Goal: Task Accomplishment & Management: Complete application form

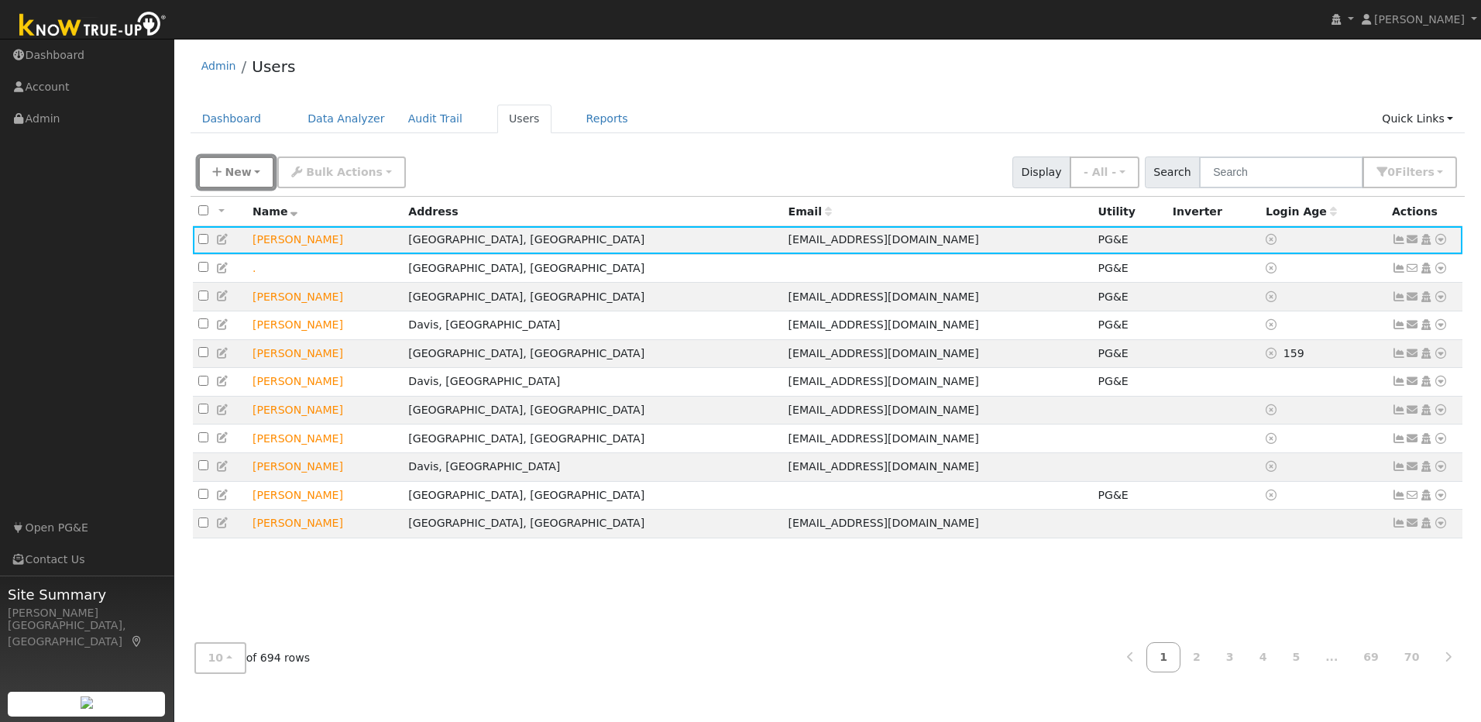
click at [243, 175] on span "New" at bounding box center [238, 172] width 26 height 12
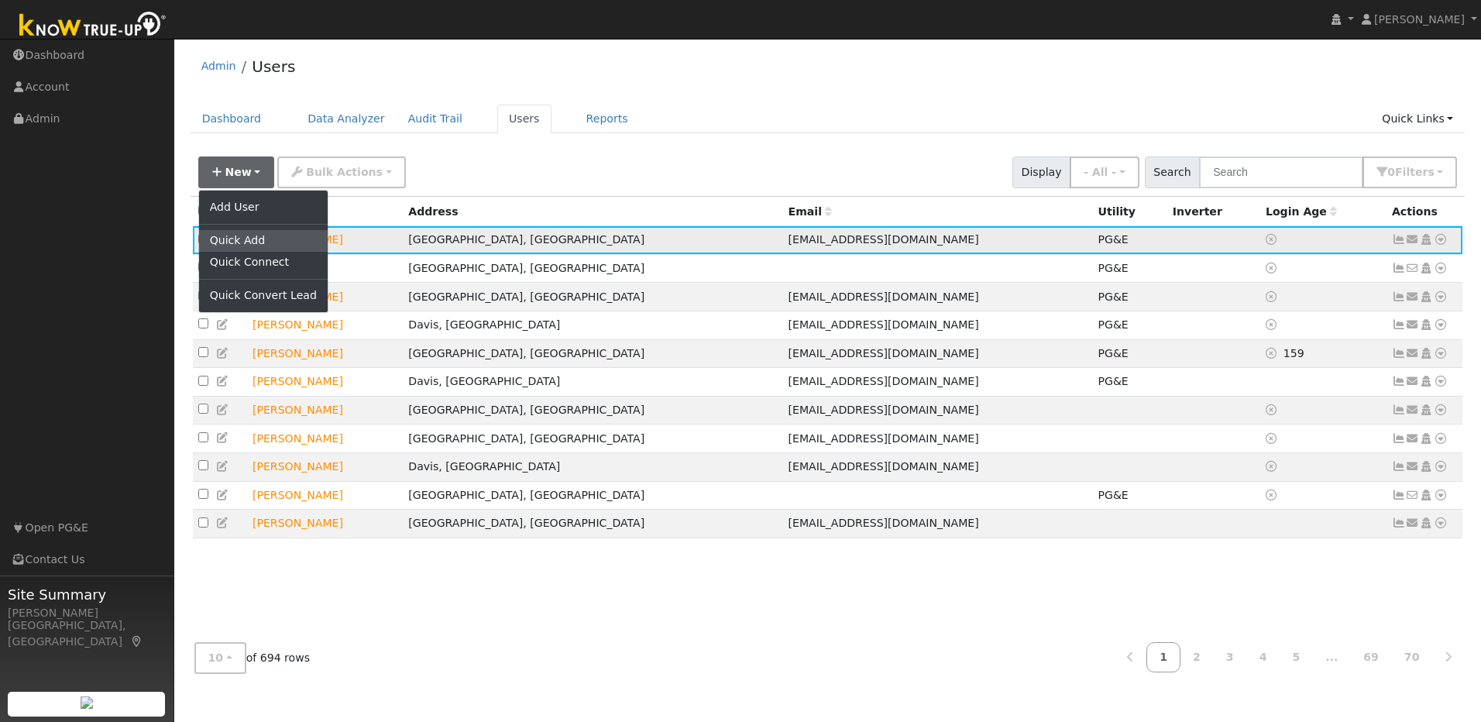
click at [248, 241] on link "Quick Add" at bounding box center [263, 241] width 129 height 22
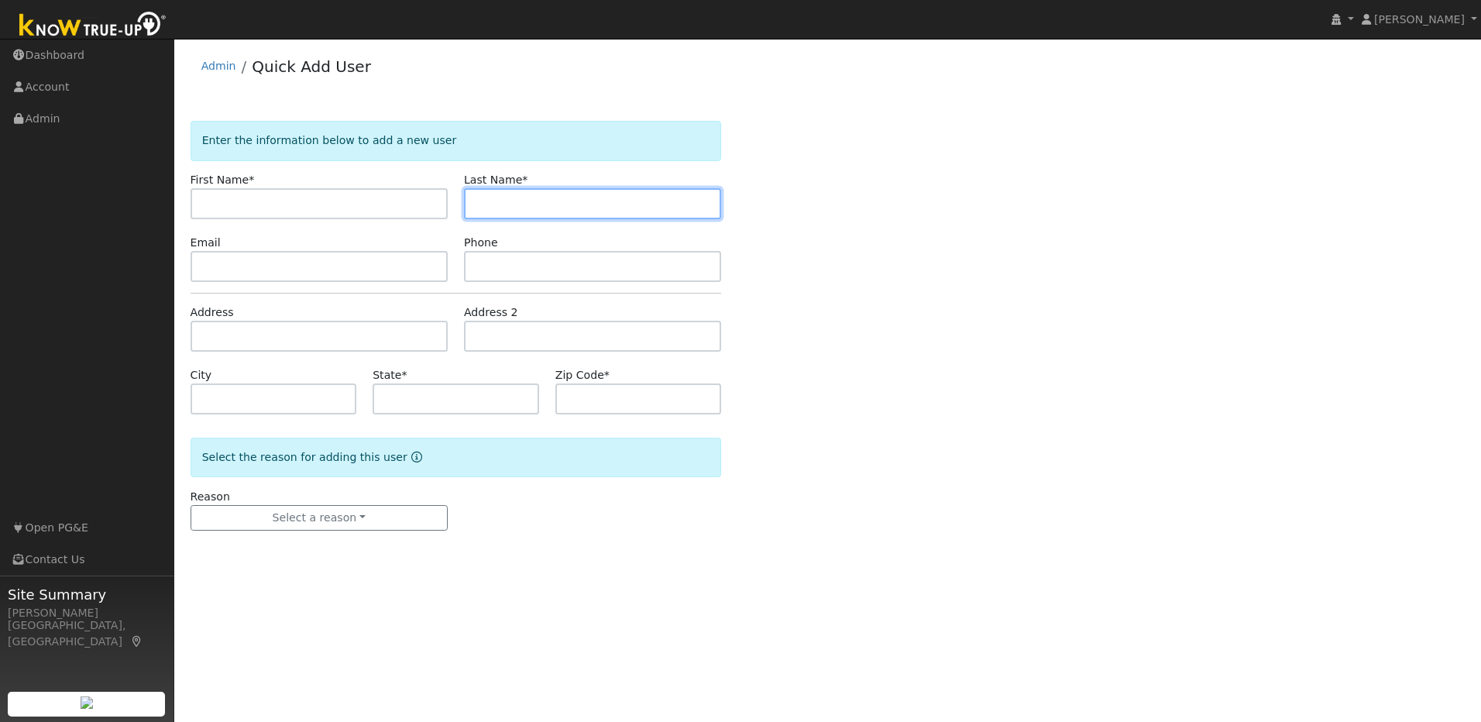
paste input "Muzio"
type input "Muzio"
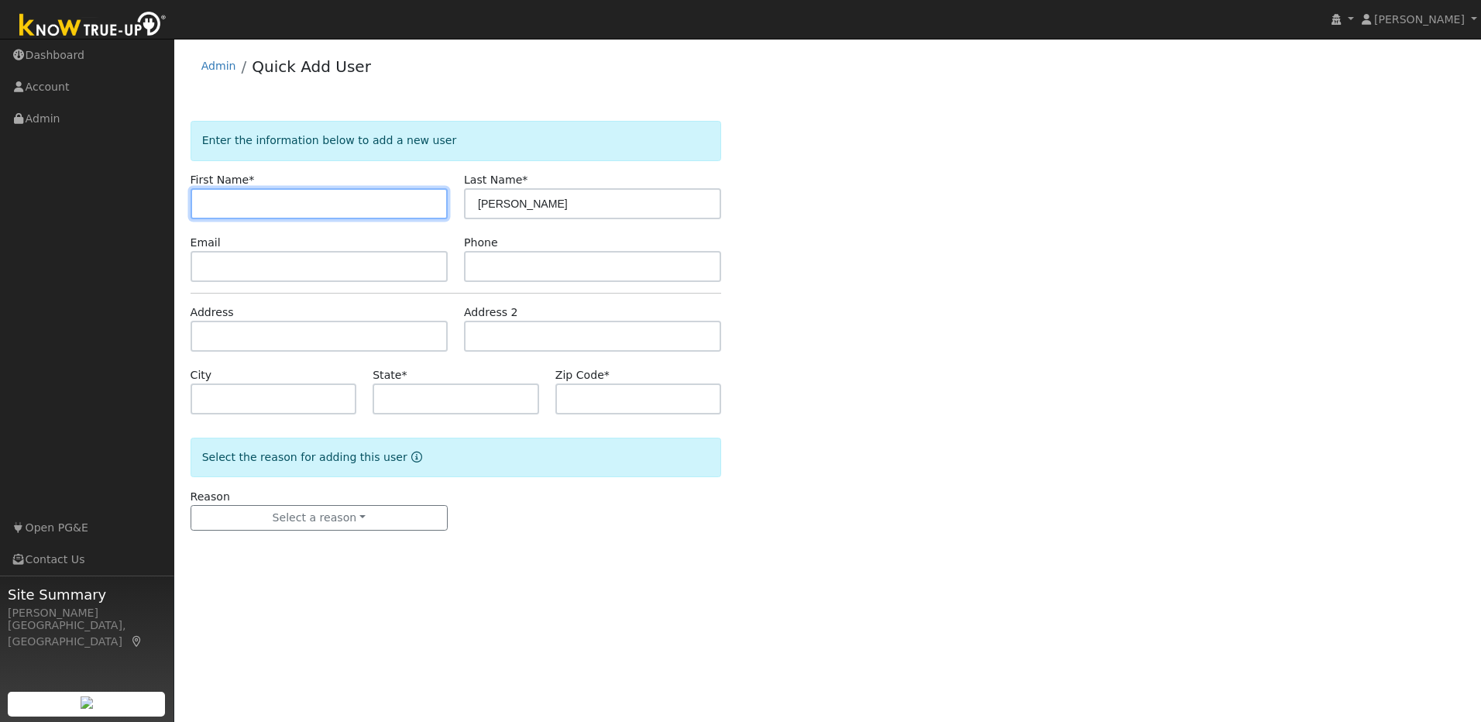
drag, startPoint x: 361, startPoint y: 204, endPoint x: 299, endPoint y: 198, distance: 62.2
click at [361, 204] on input "text" at bounding box center [318, 203] width 257 height 31
paste input "Ken"
type input "Ken"
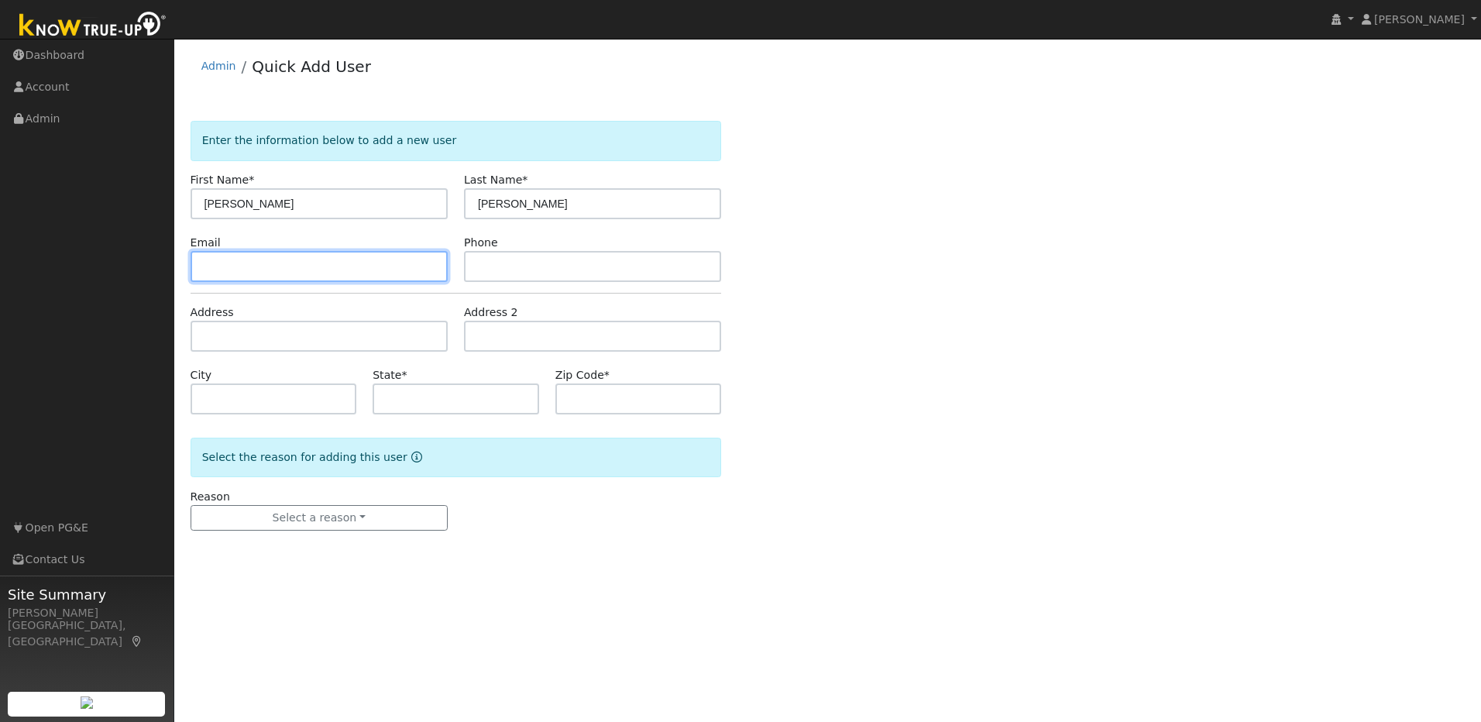
drag, startPoint x: 271, startPoint y: 269, endPoint x: 205, endPoint y: 262, distance: 66.3
click at [269, 266] on input "text" at bounding box center [318, 266] width 257 height 31
paste input "[PERSON_NAME][EMAIL_ADDRESS][DOMAIN_NAME]"
type input "[PERSON_NAME][EMAIL_ADDRESS][DOMAIN_NAME]"
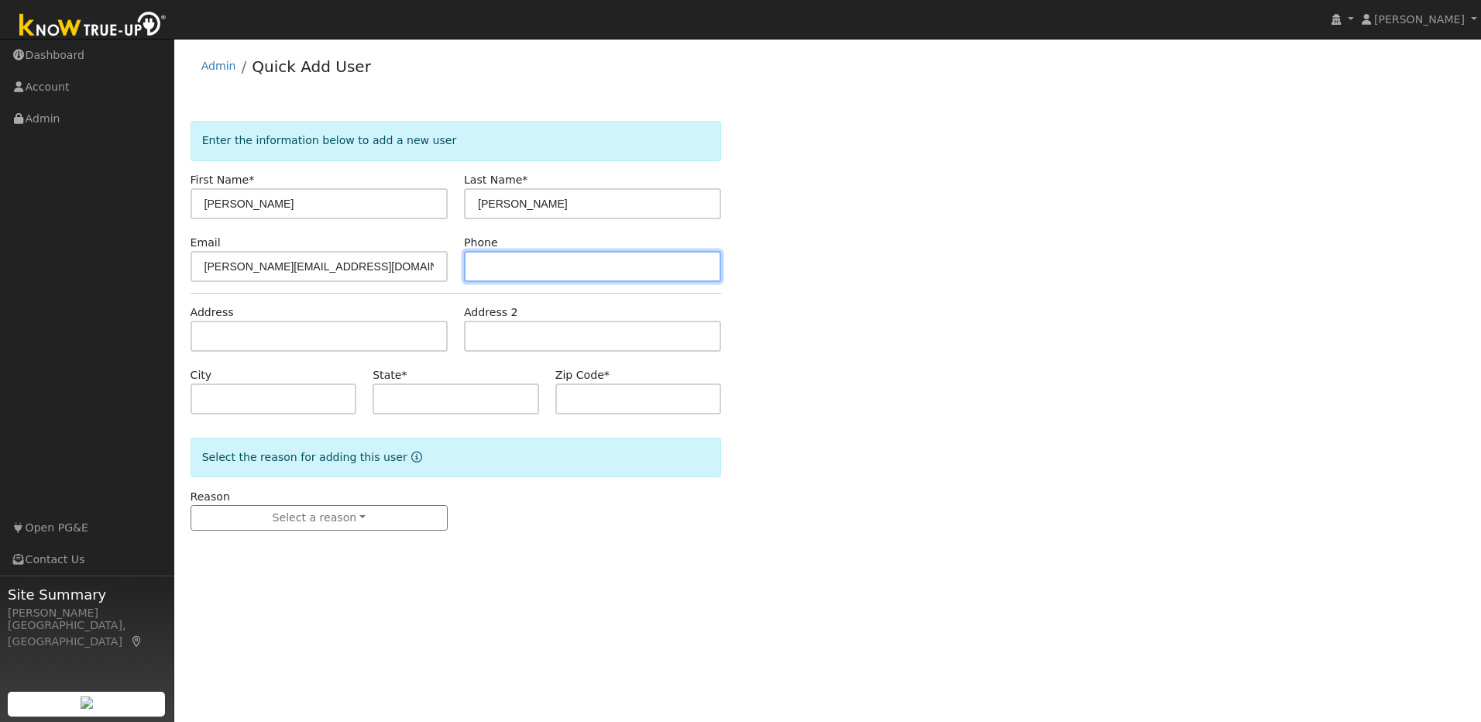
click at [565, 270] on input "text" at bounding box center [592, 266] width 257 height 31
paste input "[PHONE_NUMBER]"
type input "[PHONE_NUMBER]"
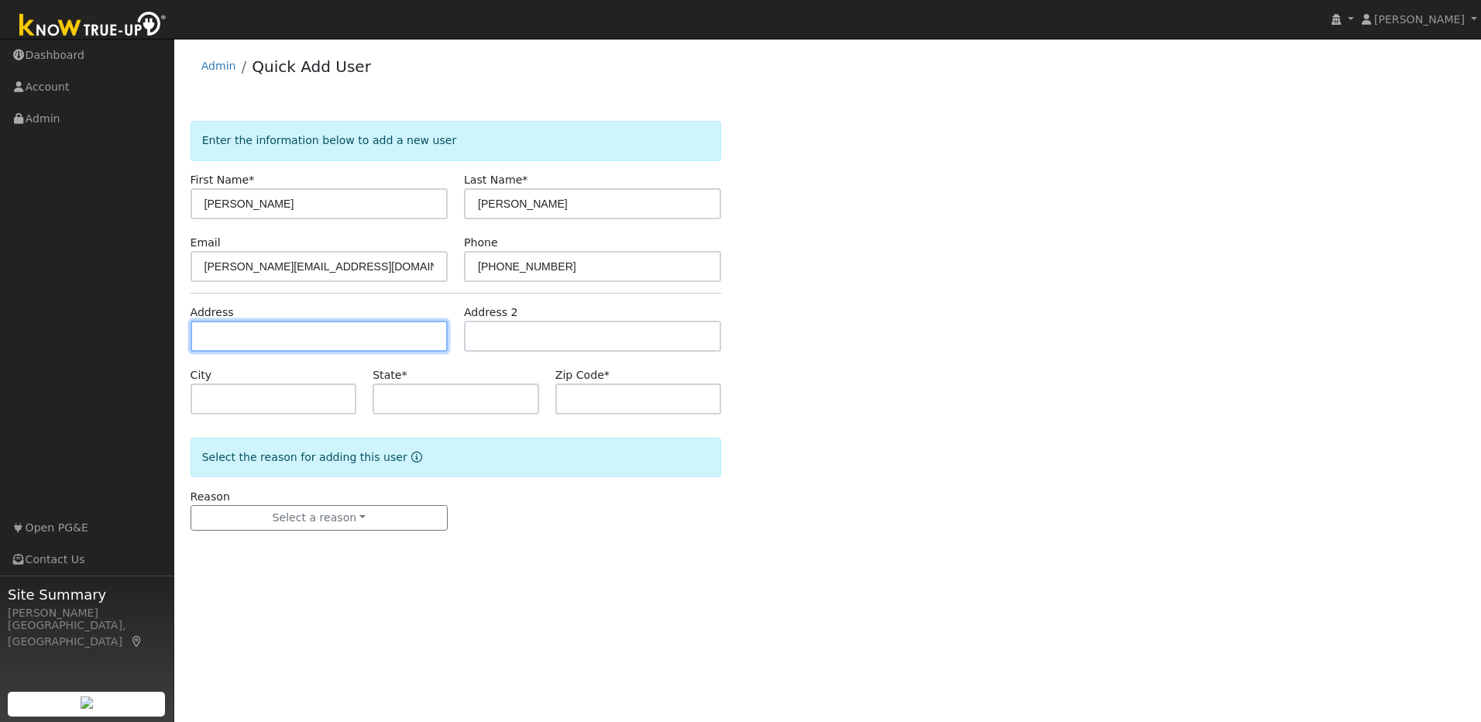
click at [328, 335] on input "text" at bounding box center [318, 336] width 257 height 31
paste input "1805 Woodcrest Dr."
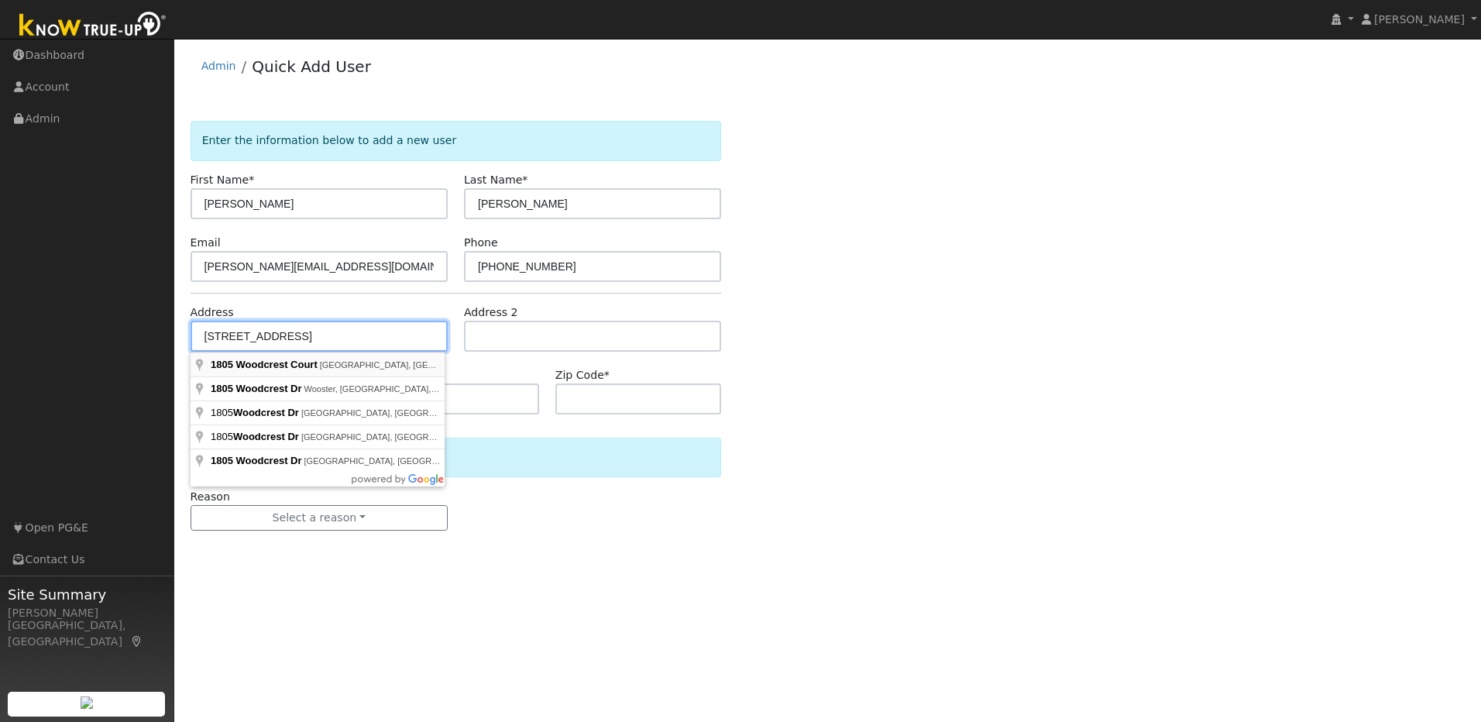
type input "1805 Woodcrest Court"
type input "Roseville"
type input "CA"
type input "95661"
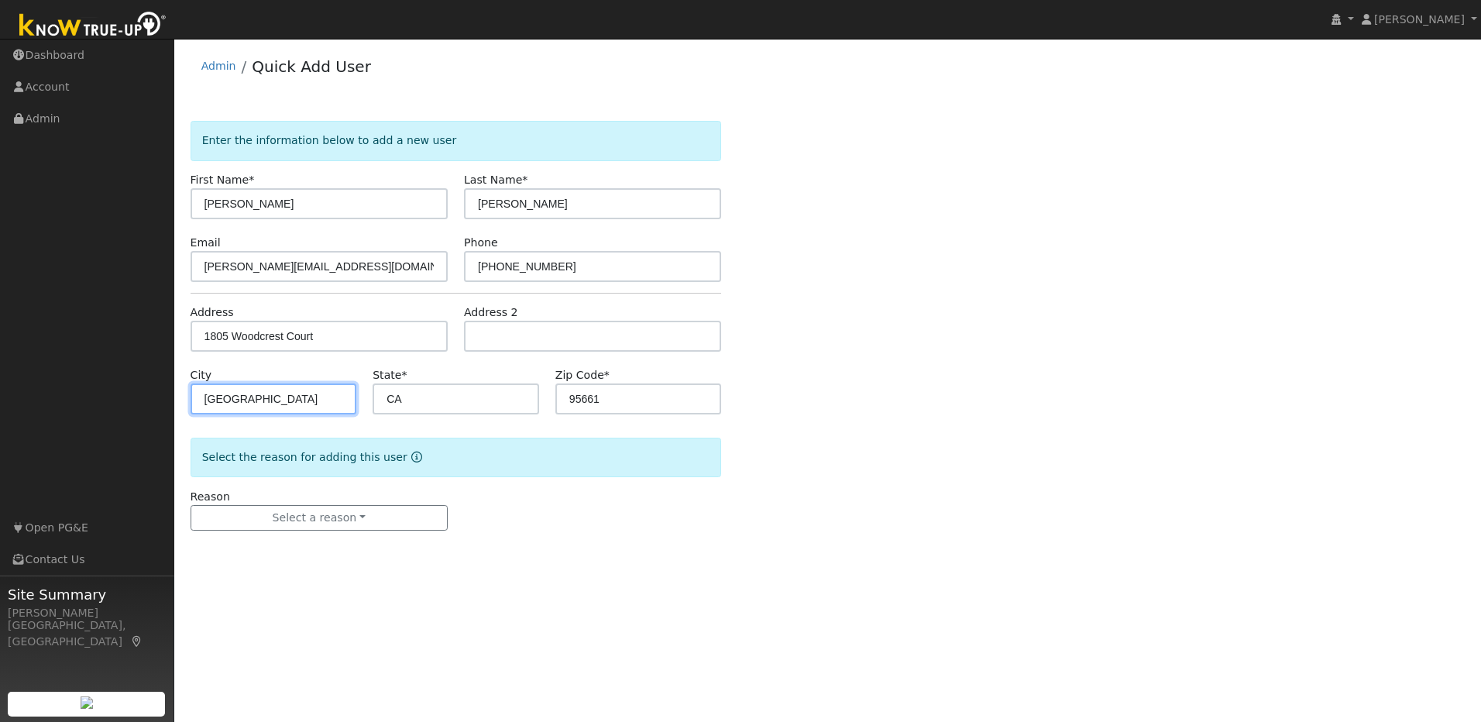
drag, startPoint x: 319, startPoint y: 398, endPoint x: 195, endPoint y: 396, distance: 123.9
click at [195, 396] on input "Roseville" at bounding box center [273, 398] width 166 height 31
type input "Meado Vista"
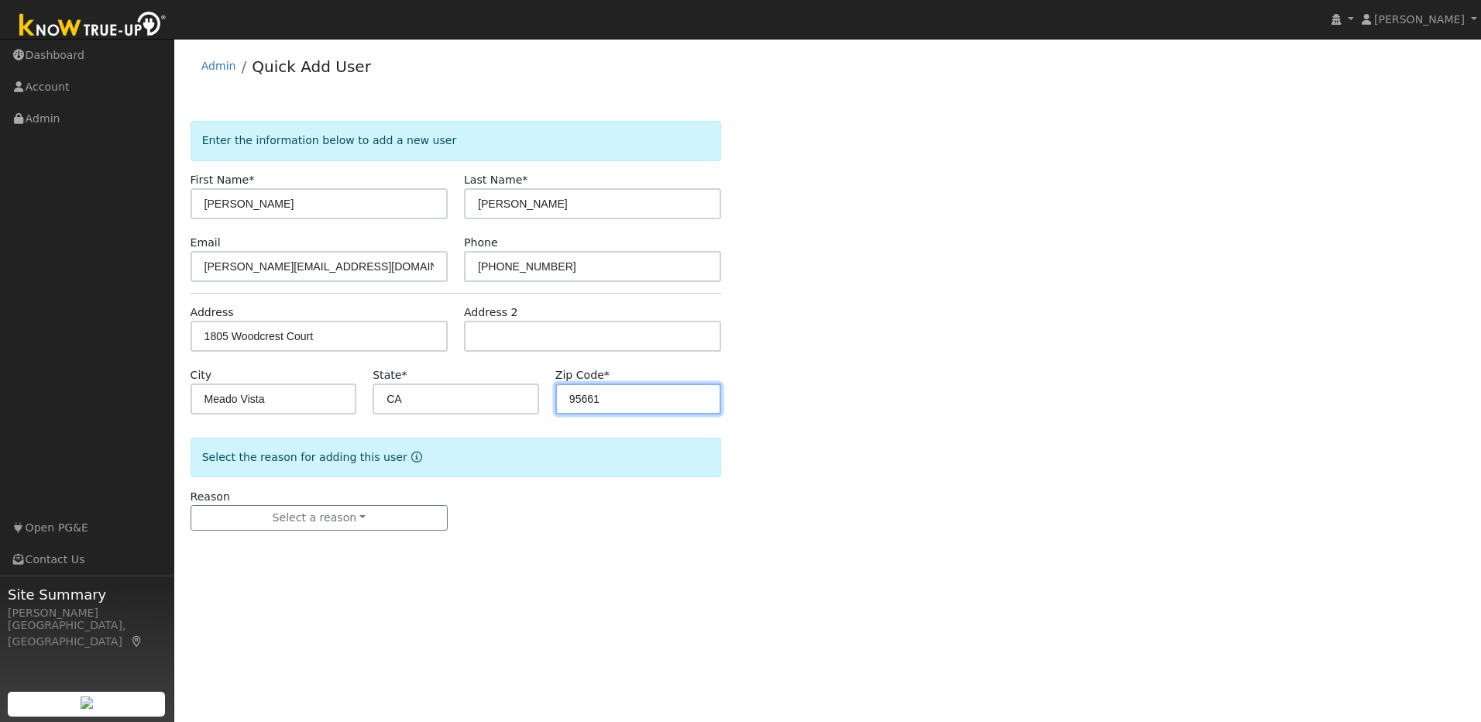
drag, startPoint x: 613, startPoint y: 393, endPoint x: 559, endPoint y: 402, distance: 54.1
click at [559, 402] on input "95661" at bounding box center [638, 398] width 166 height 31
click at [581, 400] on input "96722" at bounding box center [638, 398] width 166 height 31
type input "95722"
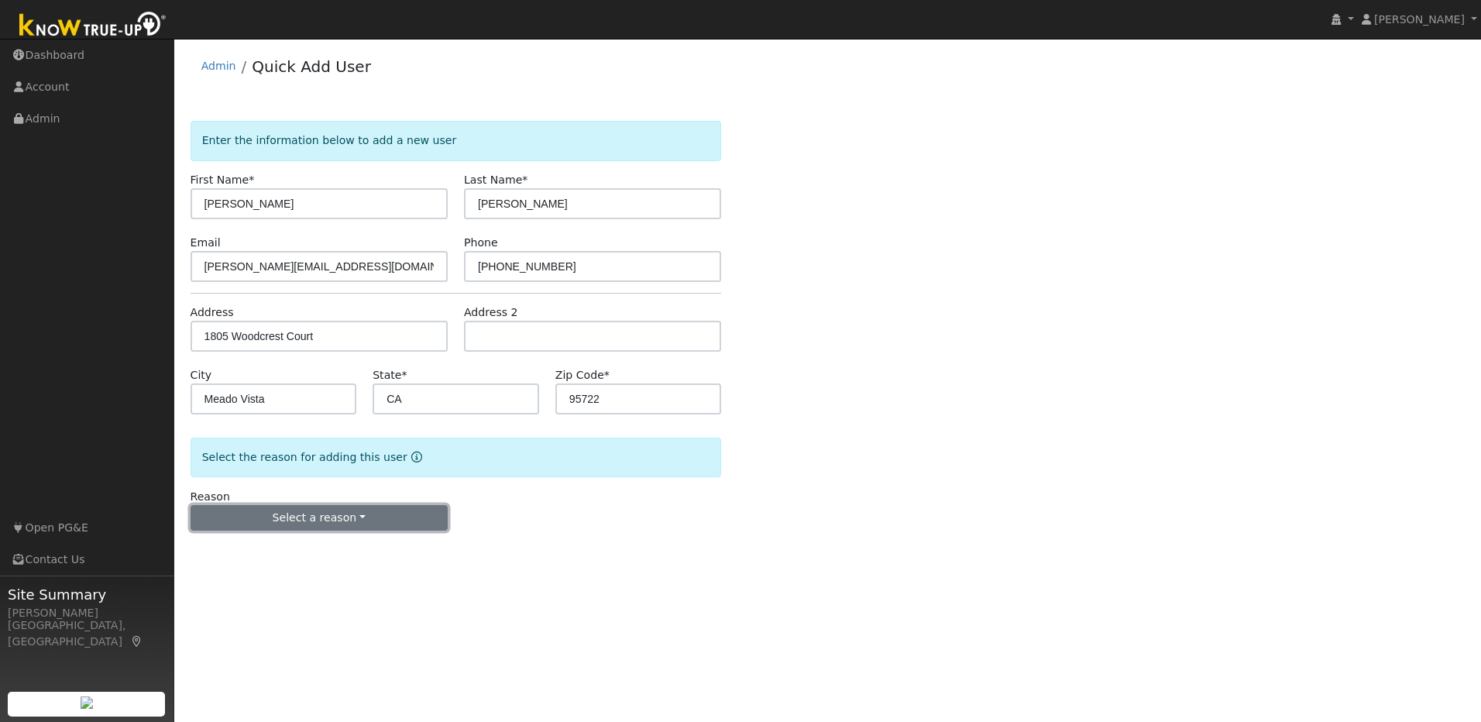
click at [399, 517] on button "Select a reason" at bounding box center [318, 518] width 257 height 26
click at [249, 558] on link "New lead" at bounding box center [276, 550] width 171 height 22
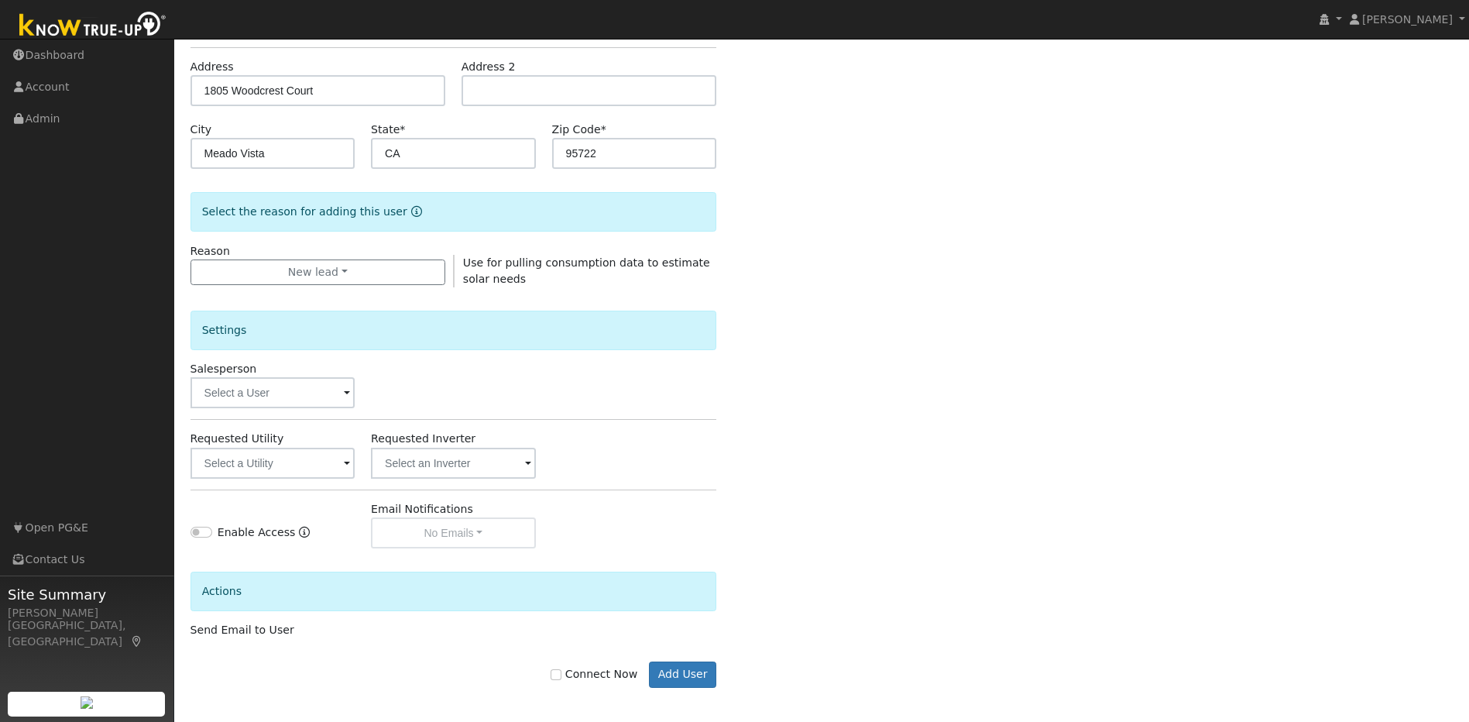
scroll to position [250, 0]
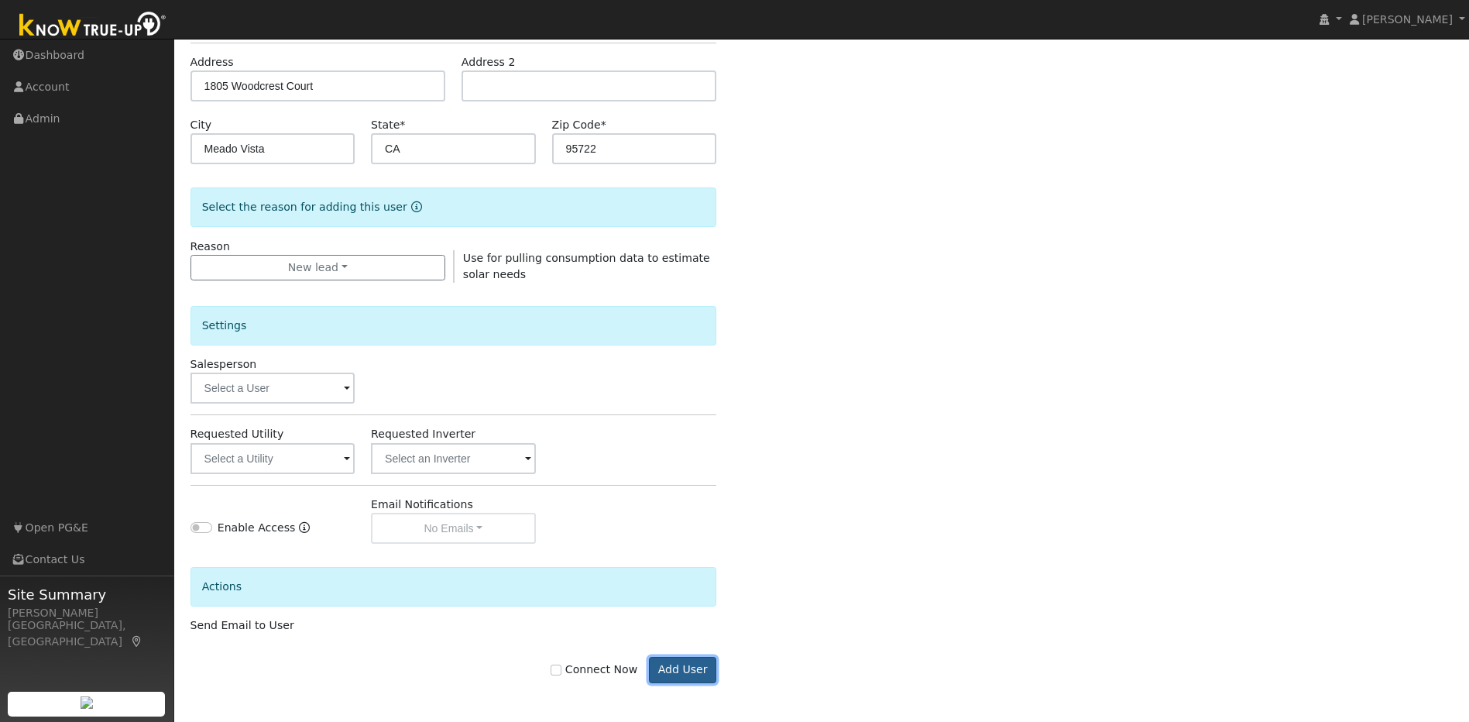
click at [679, 667] on button "Add User" at bounding box center [682, 670] width 67 height 26
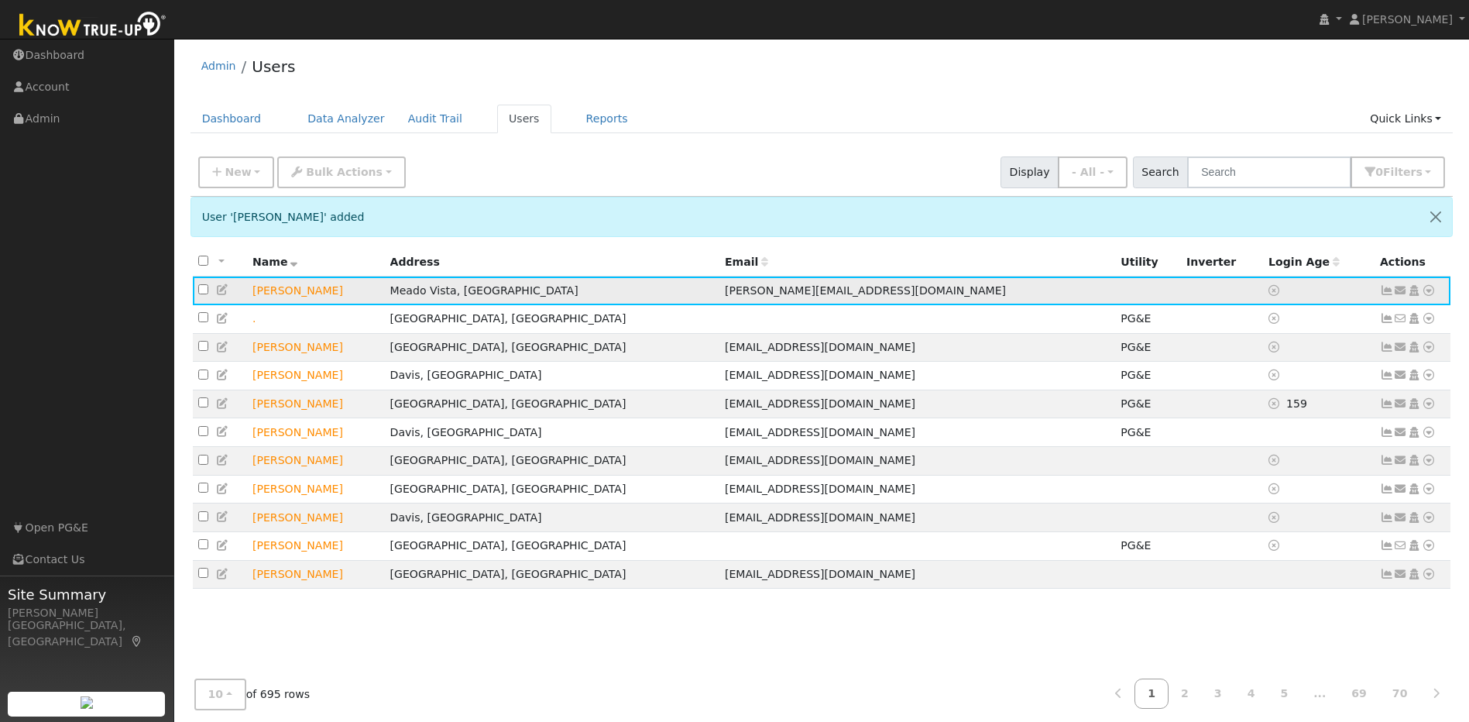
click at [222, 293] on icon at bounding box center [223, 289] width 14 height 11
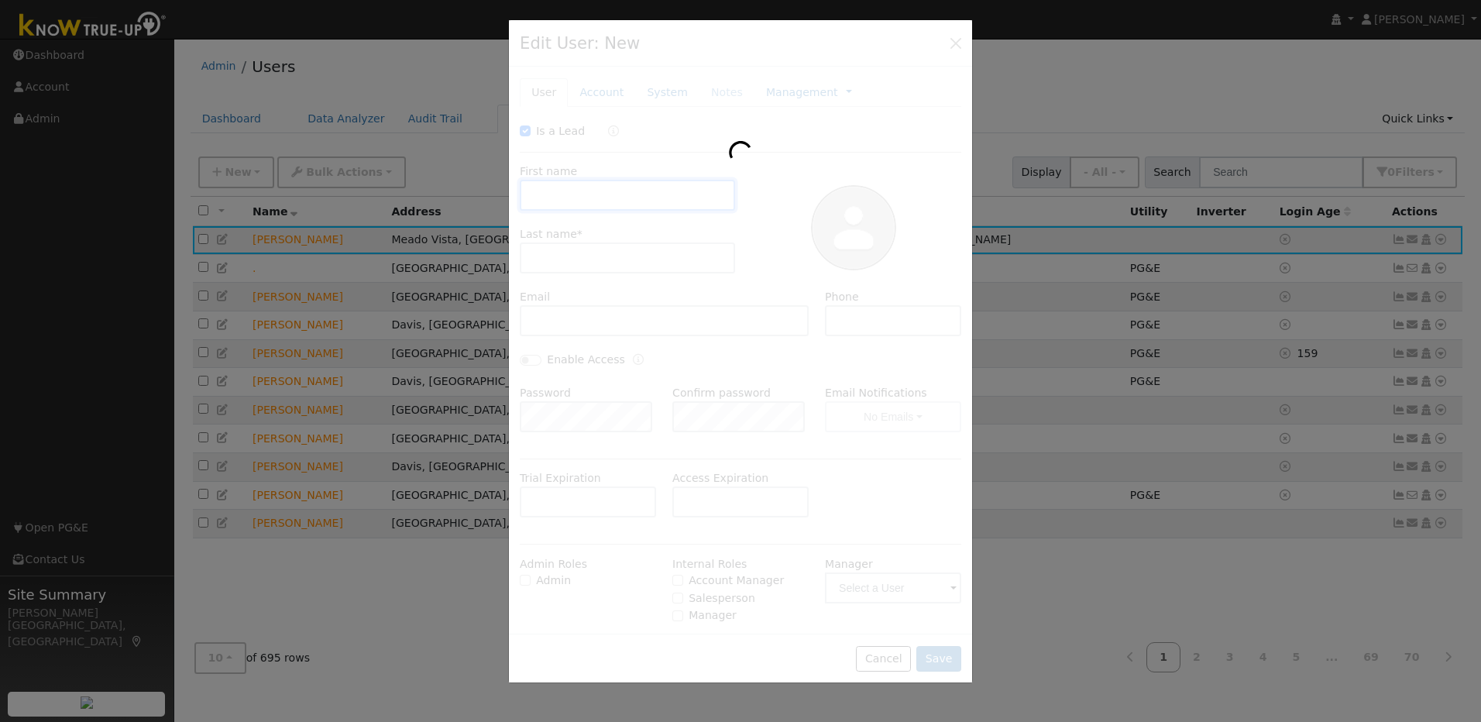
checkbox input "true"
type input "[PERSON_NAME]"
type input "[PERSON_NAME][EMAIL_ADDRESS][DOMAIN_NAME]"
type input "[PHONE_NUMBER]"
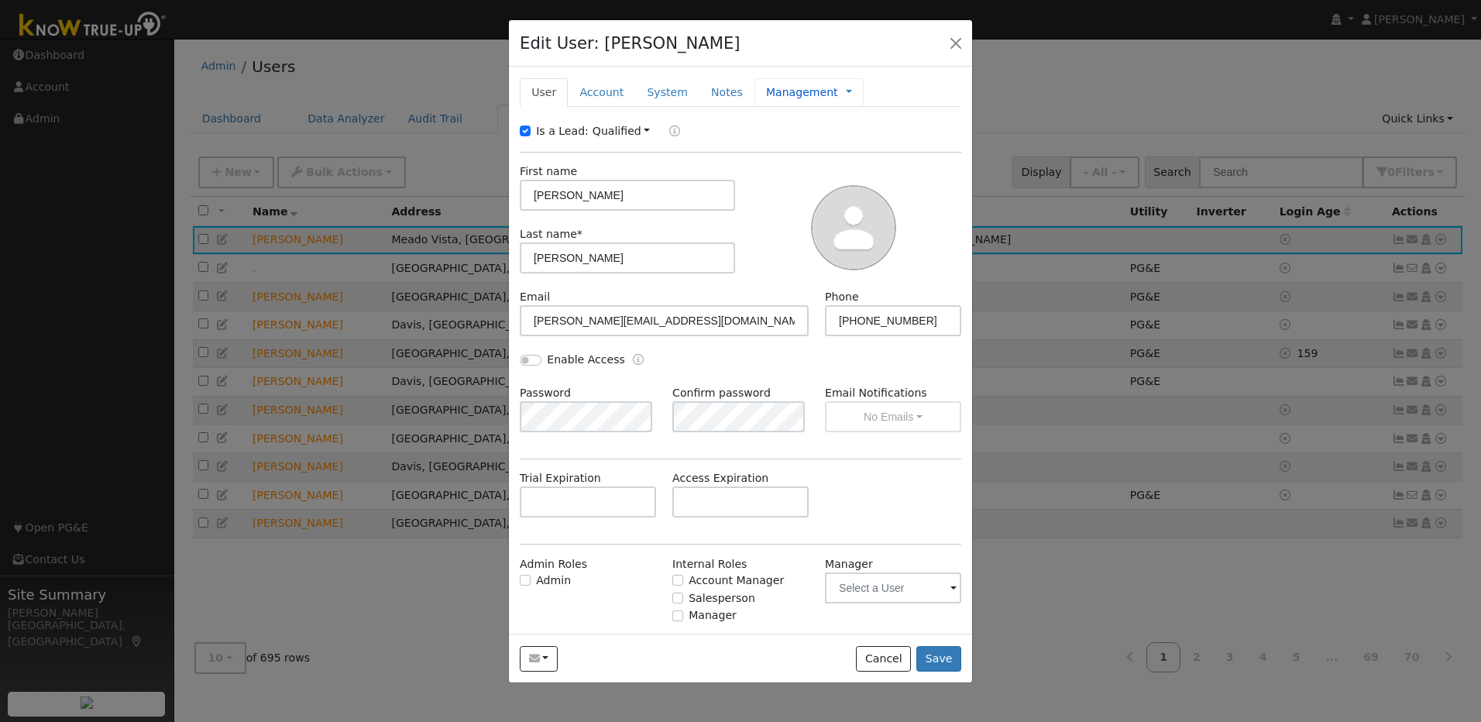
click at [766, 94] on link "Management" at bounding box center [802, 92] width 72 height 16
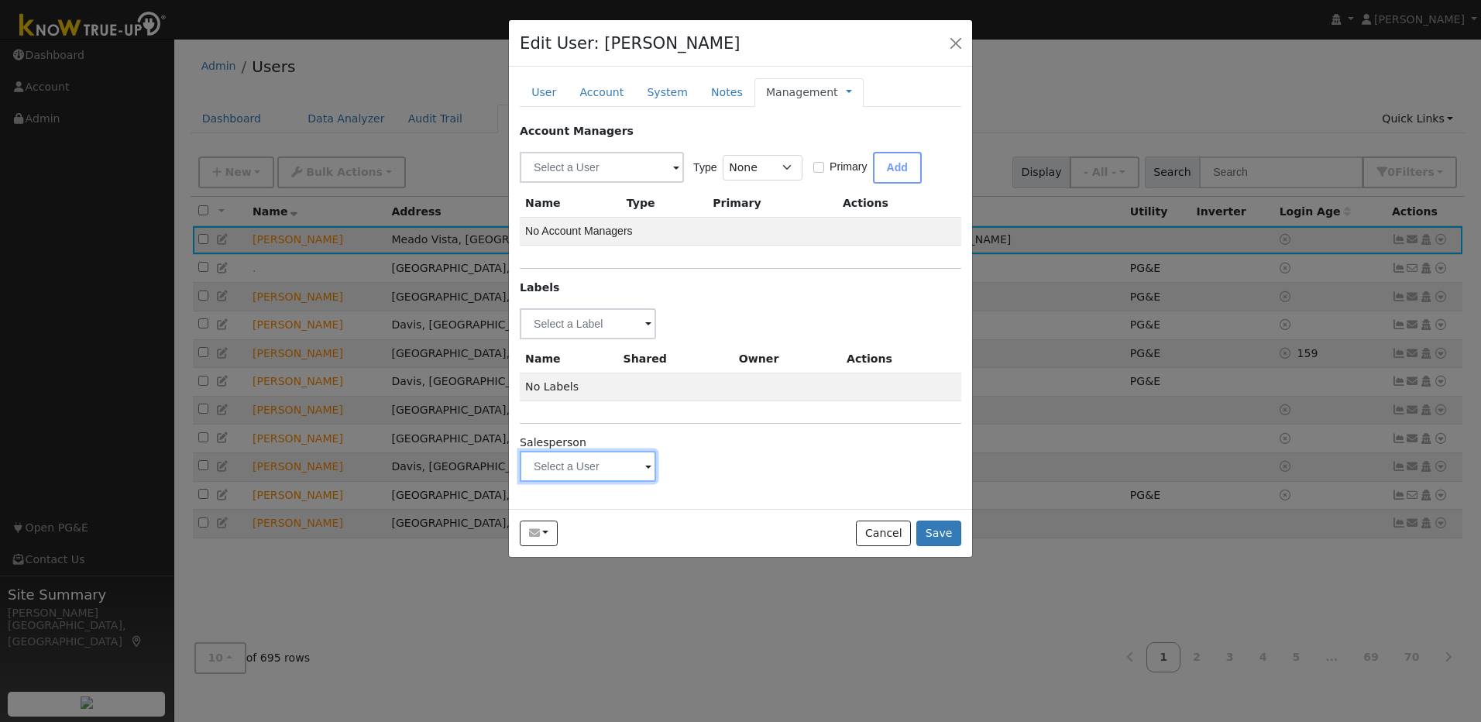
click at [640, 471] on input "text" at bounding box center [588, 466] width 136 height 31
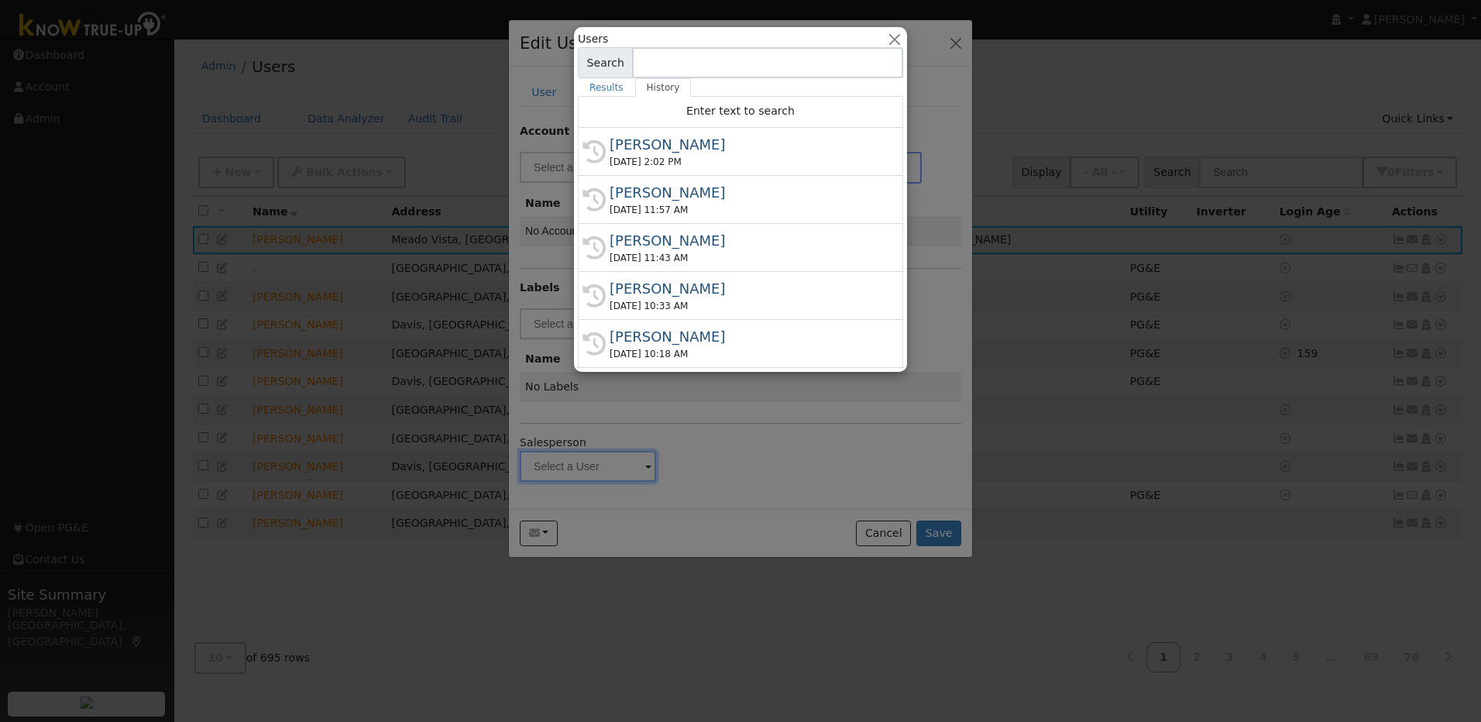
click at [755, 62] on input at bounding box center [767, 62] width 271 height 31
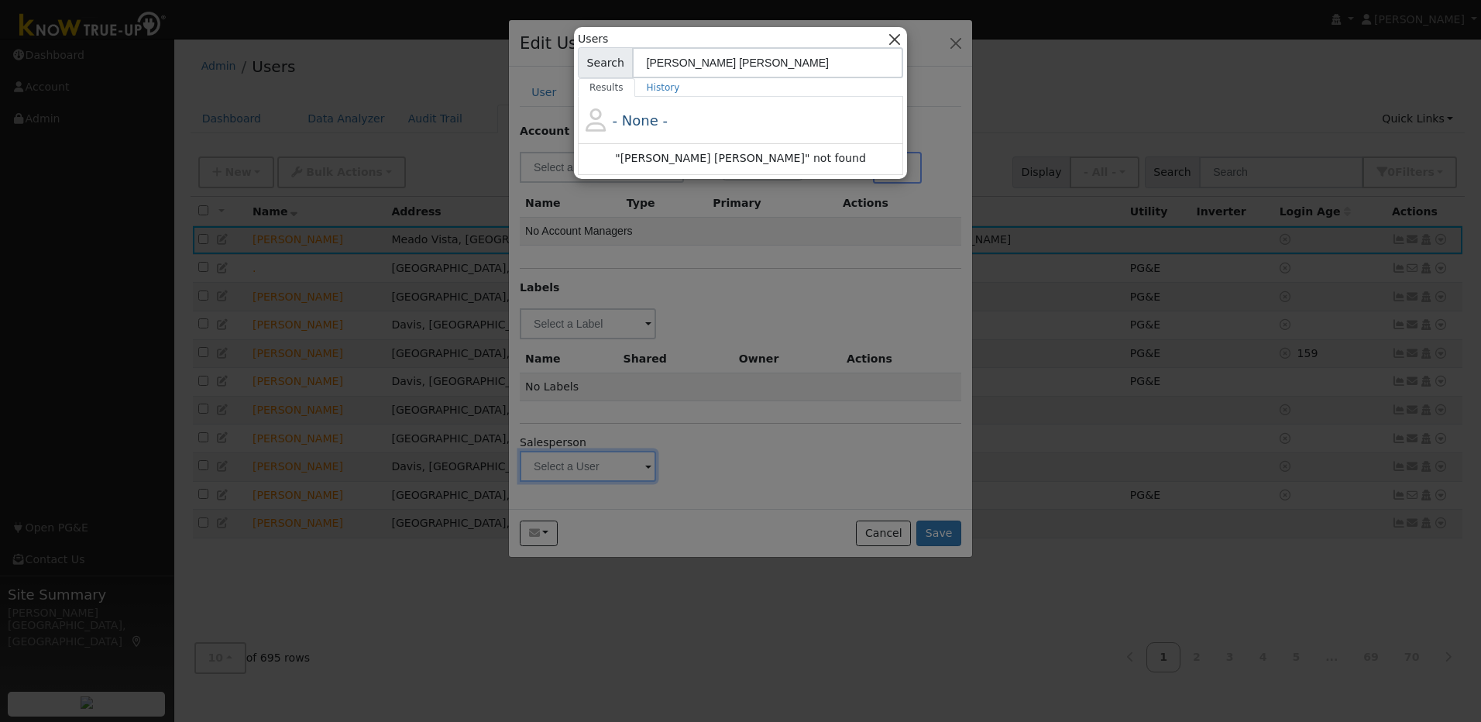
type input "Jen Louise"
click at [898, 41] on button "button" at bounding box center [895, 39] width 16 height 16
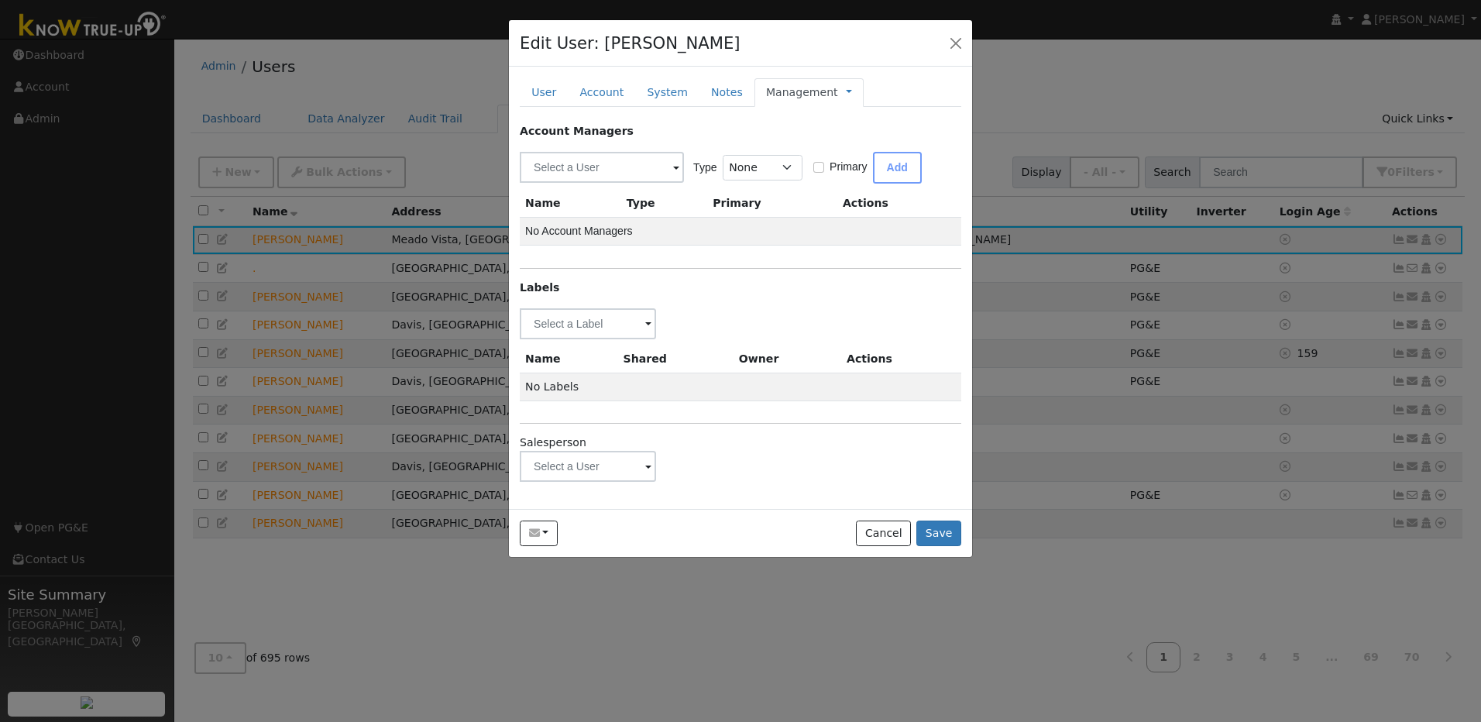
click at [647, 467] on span at bounding box center [648, 467] width 6 height 18
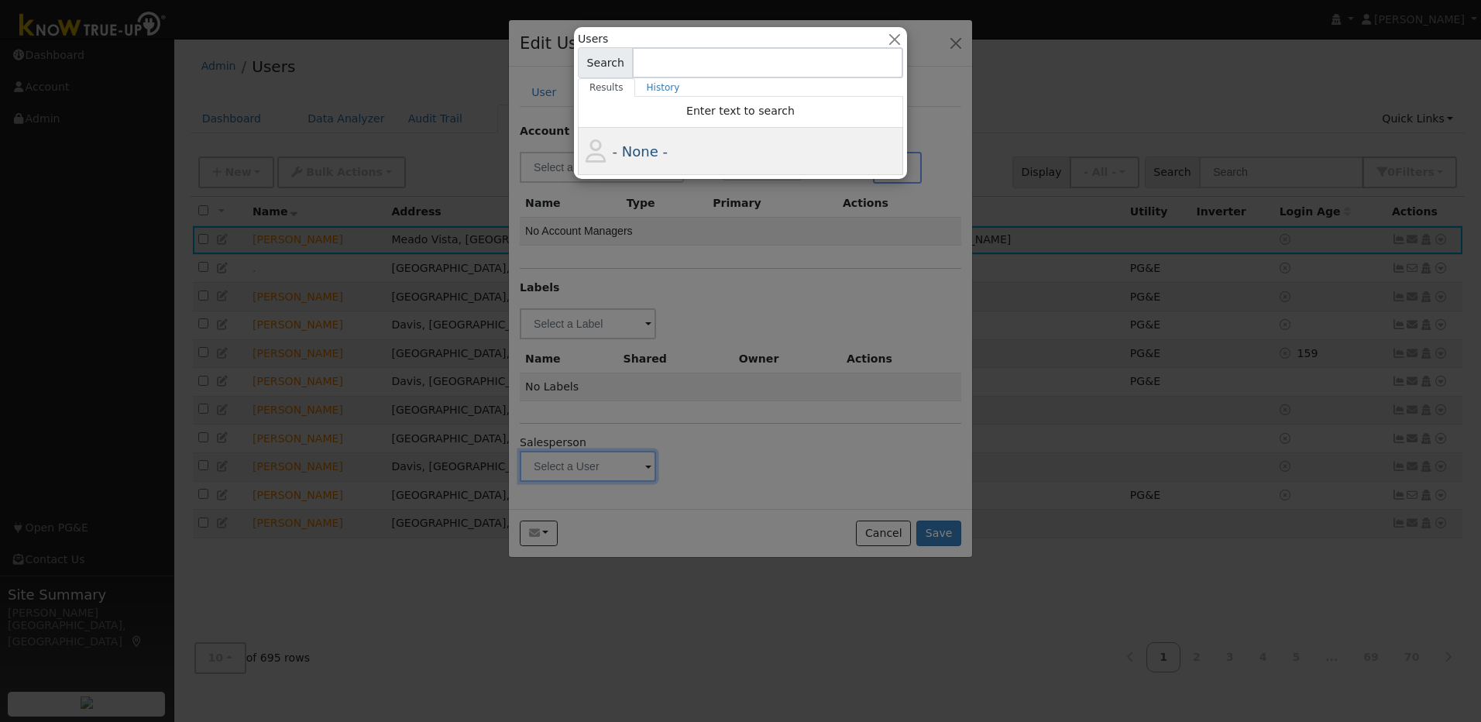
click at [682, 152] on div "- None -" at bounding box center [756, 151] width 287 height 21
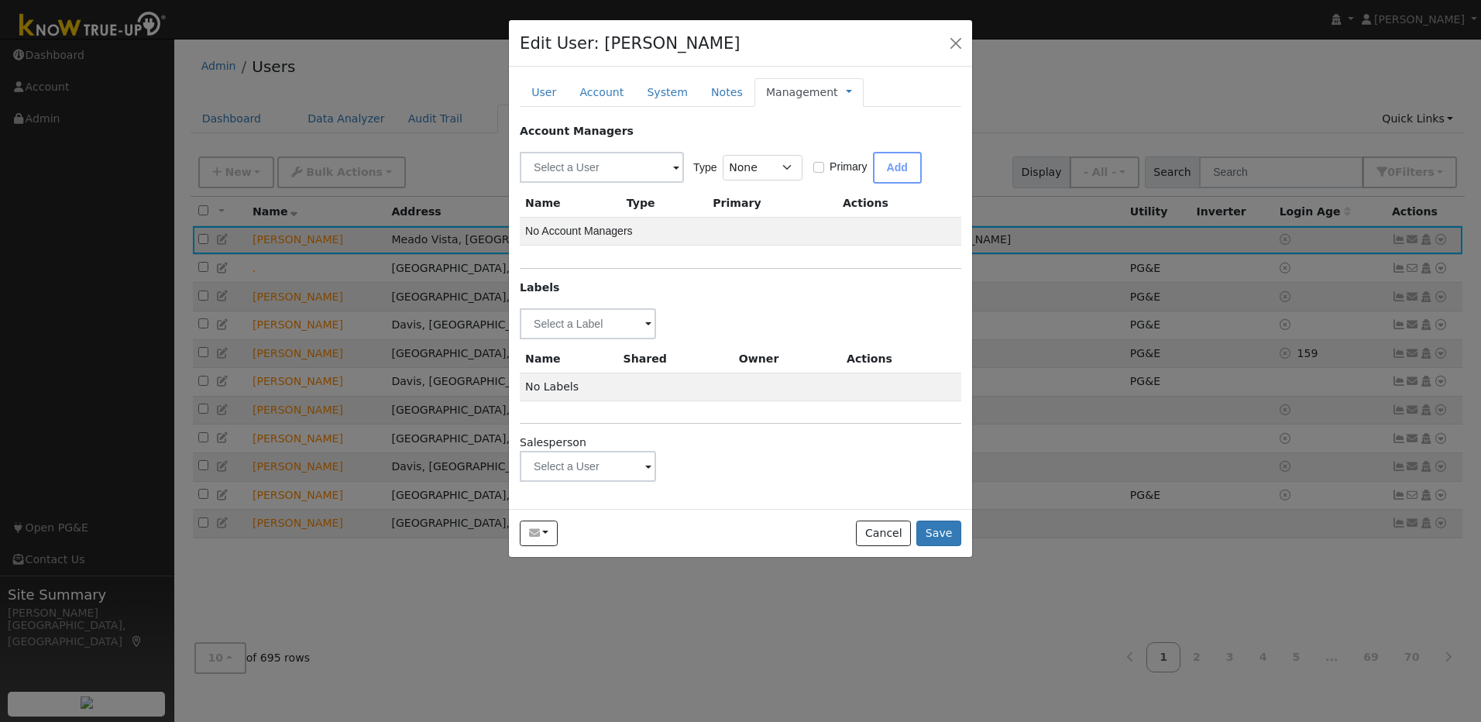
click at [648, 469] on span at bounding box center [648, 467] width 6 height 18
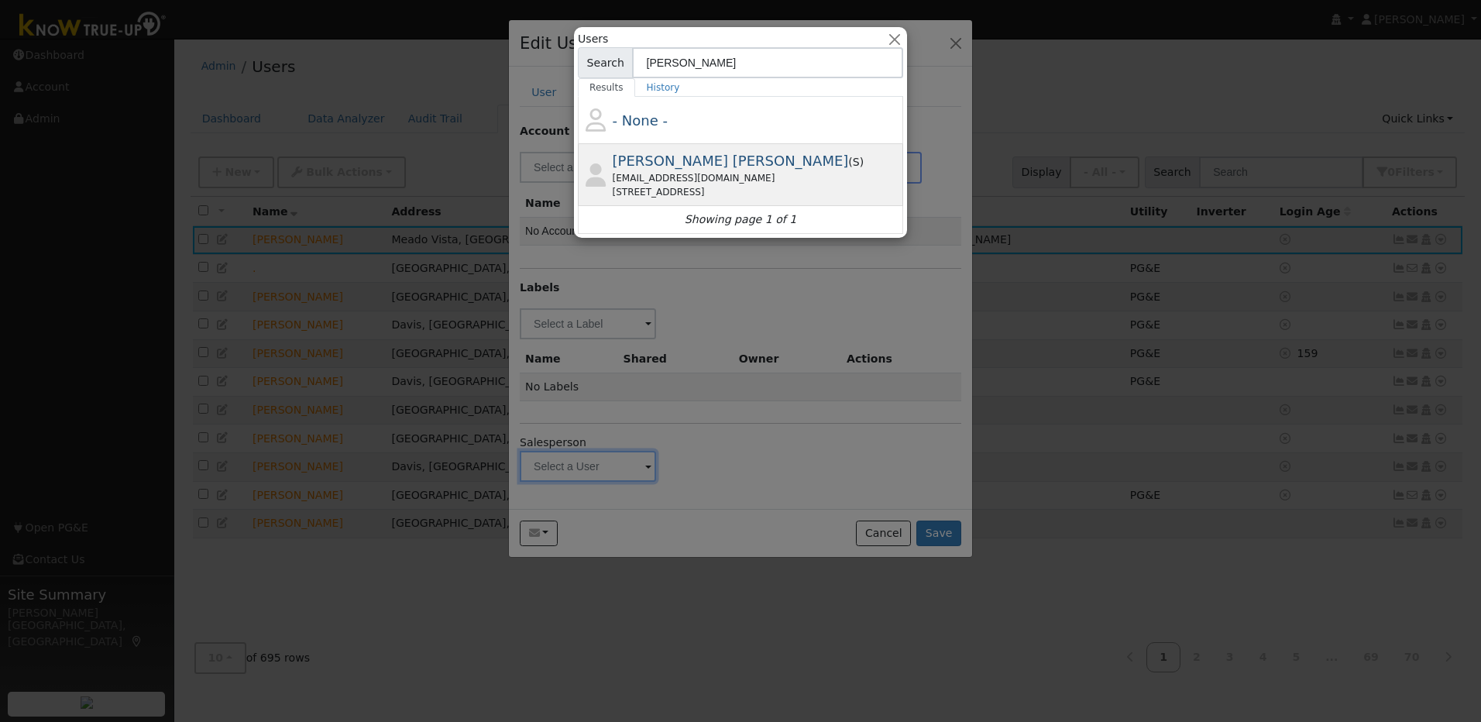
type input "Jen"
click at [662, 163] on span "[PERSON_NAME] [PERSON_NAME]" at bounding box center [731, 161] width 236 height 16
type input "[PERSON_NAME] [PERSON_NAME]"
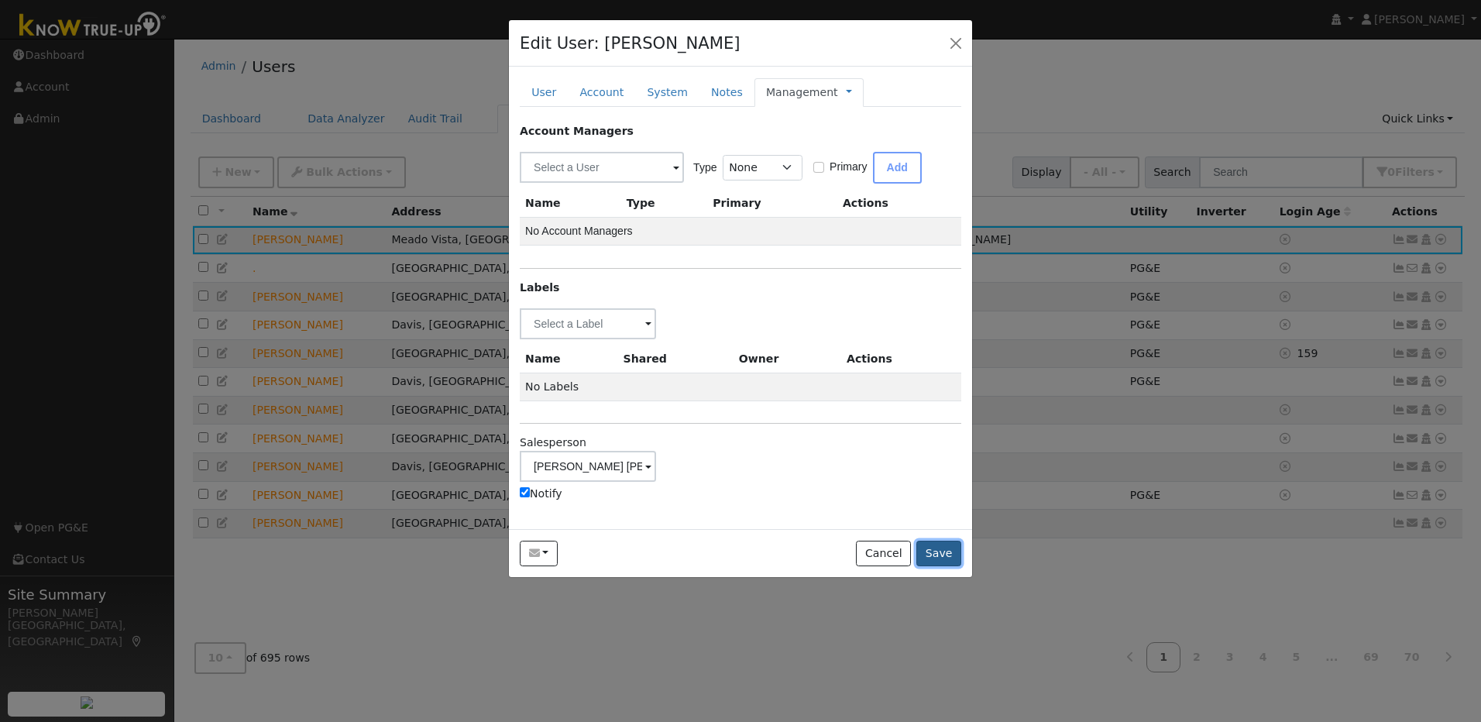
click at [948, 558] on button "Save" at bounding box center [938, 554] width 45 height 26
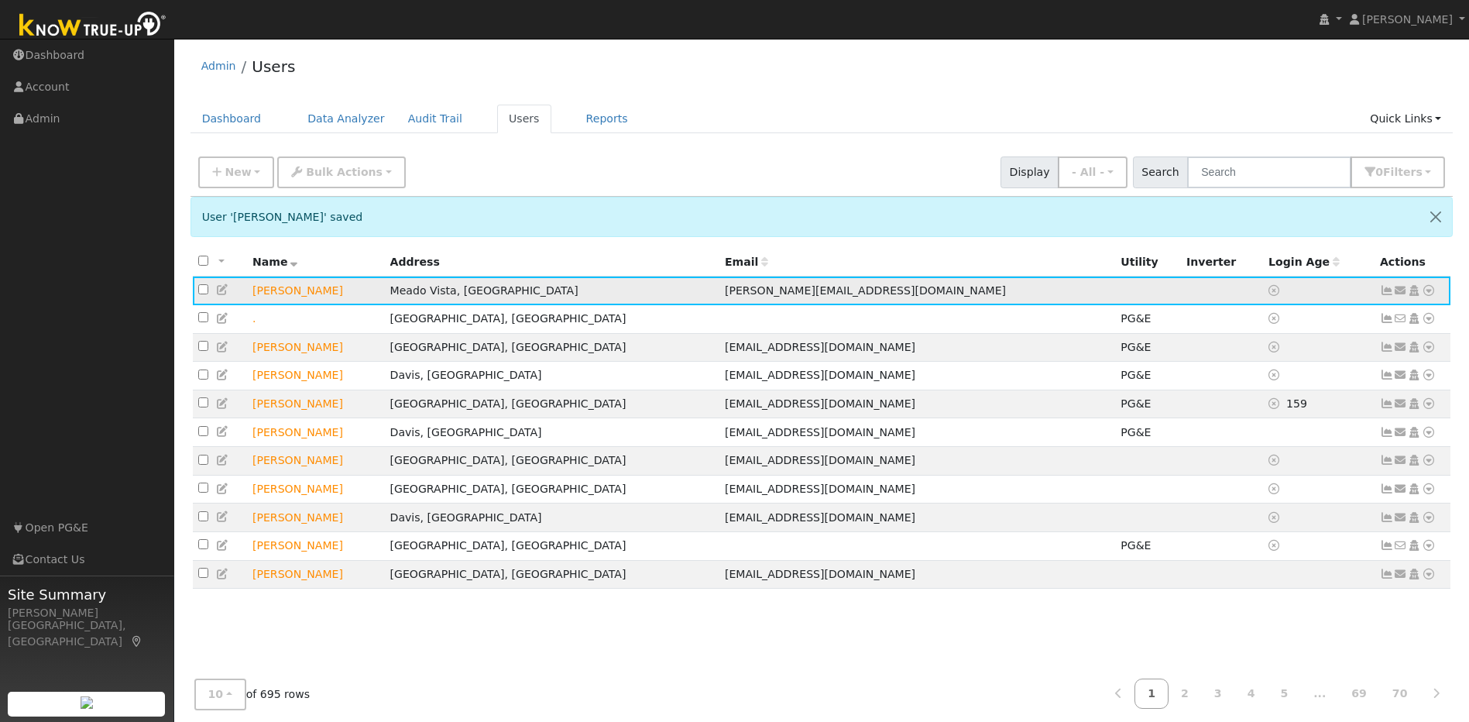
click at [1429, 295] on icon at bounding box center [1429, 290] width 14 height 11
click at [1378, 400] on link "Connect" at bounding box center [1383, 406] width 101 height 22
click at [1435, 296] on icon at bounding box center [1429, 290] width 14 height 11
click at [1272, 410] on link "Utility" at bounding box center [1268, 407] width 108 height 22
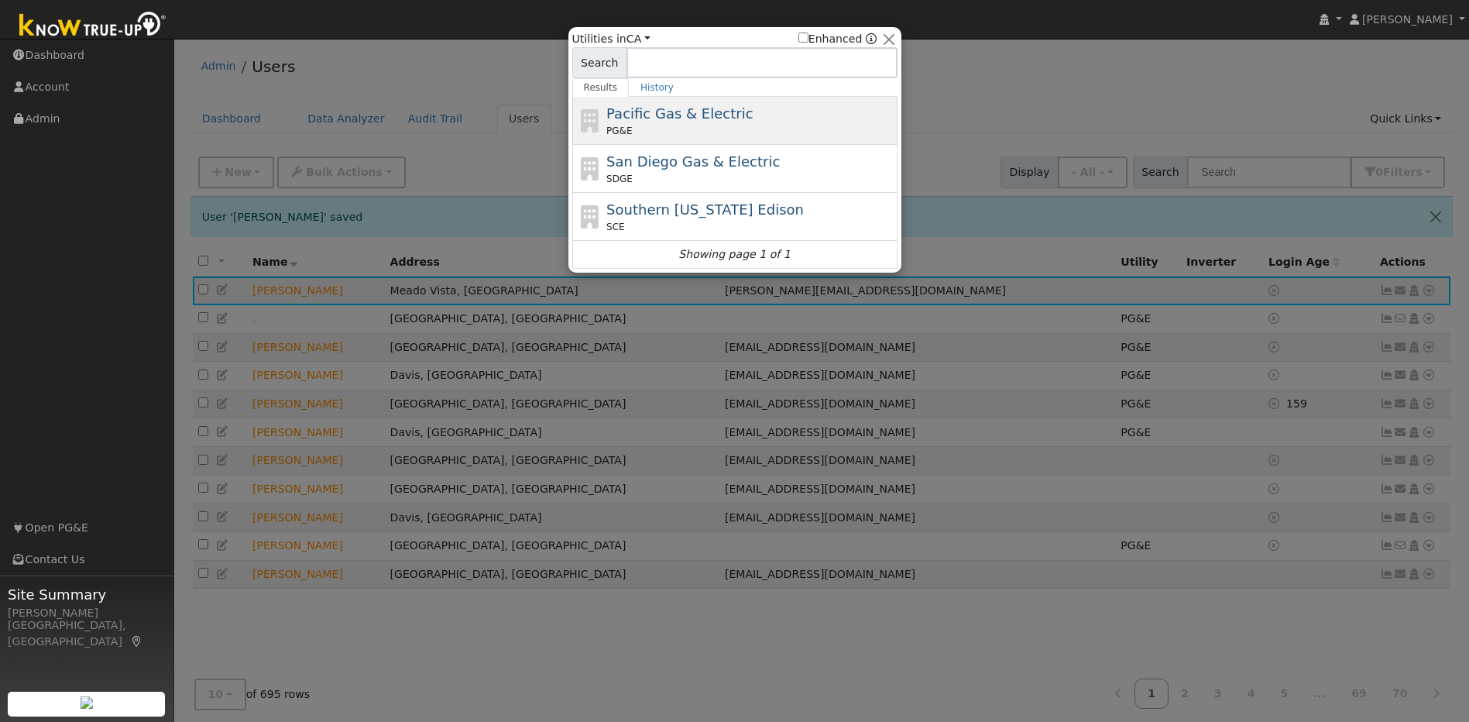
click at [743, 126] on div "PG&E" at bounding box center [749, 131] width 287 height 14
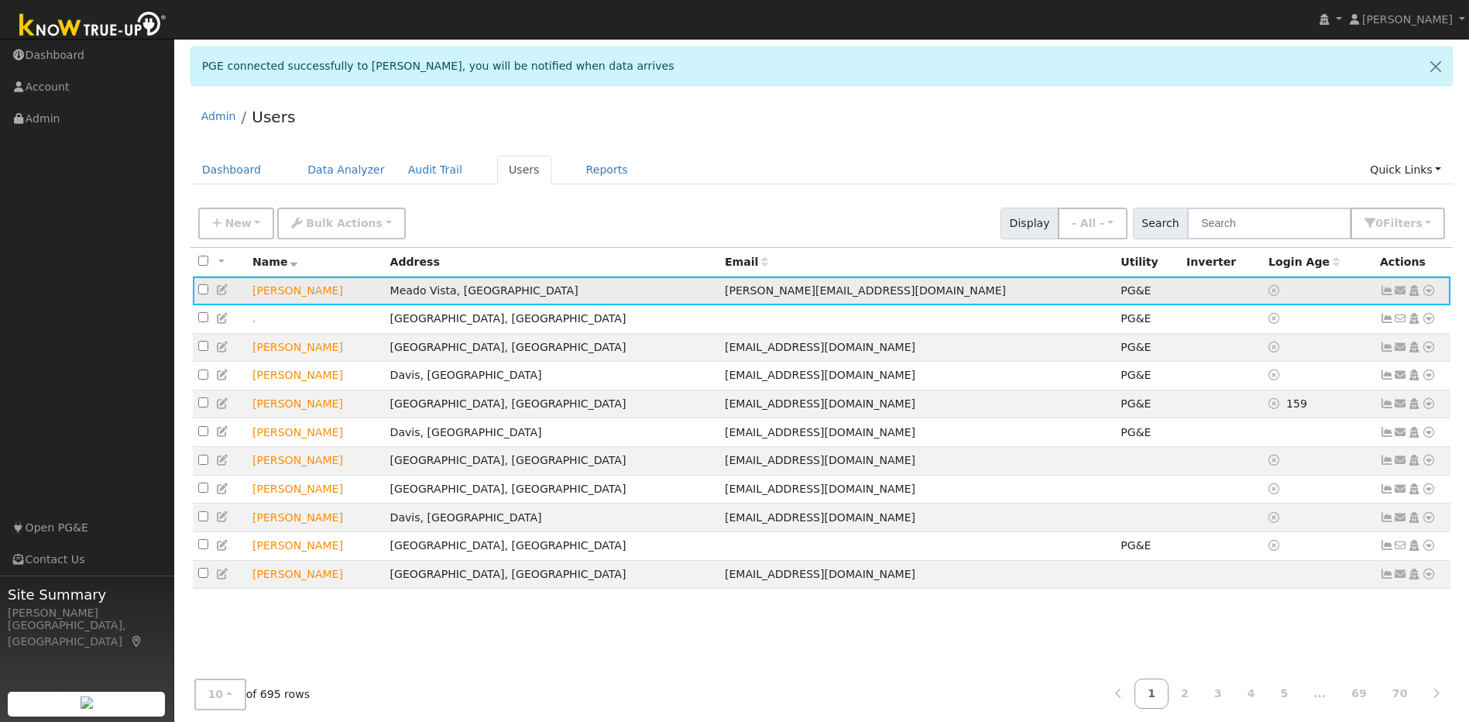
click at [223, 293] on icon at bounding box center [223, 289] width 14 height 11
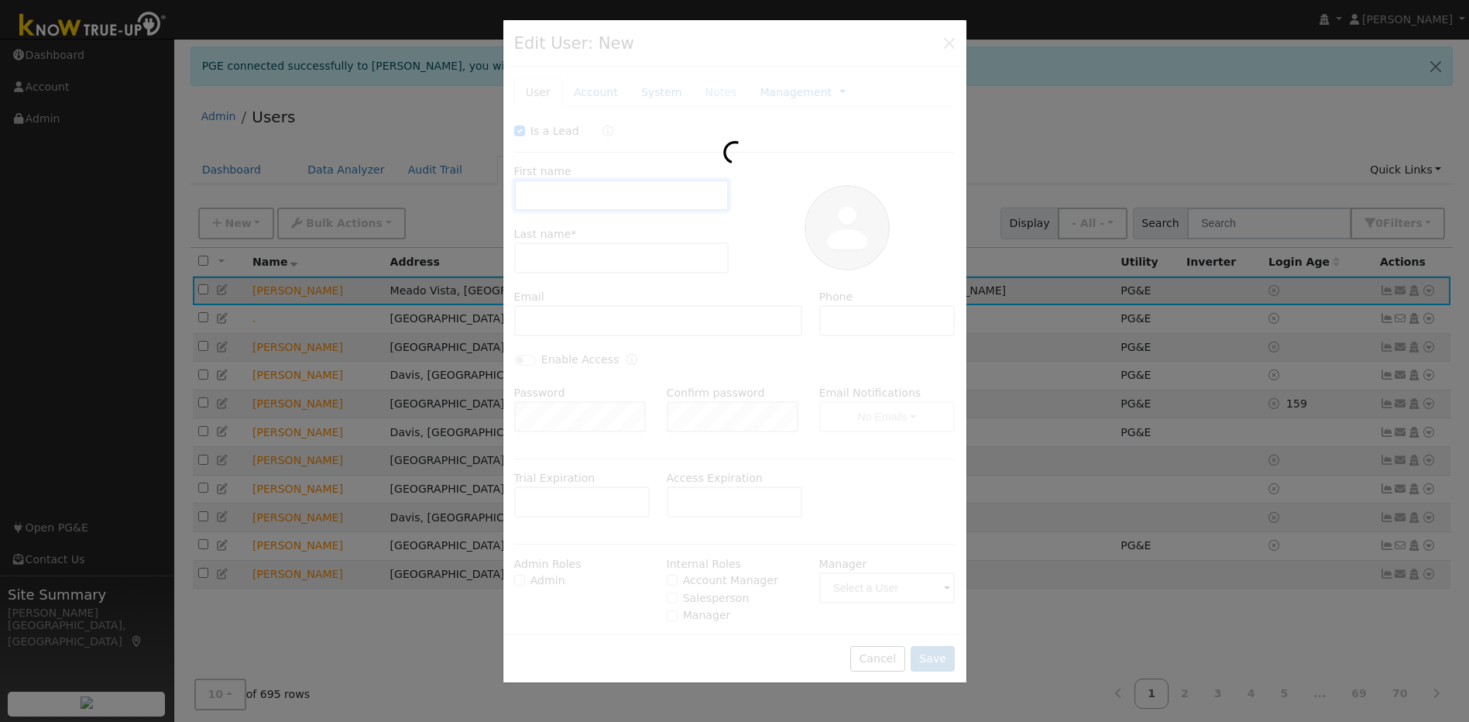
checkbox input "true"
type input "[PERSON_NAME]"
type input "[PERSON_NAME][EMAIL_ADDRESS][DOMAIN_NAME]"
type input "[PHONE_NUMBER]"
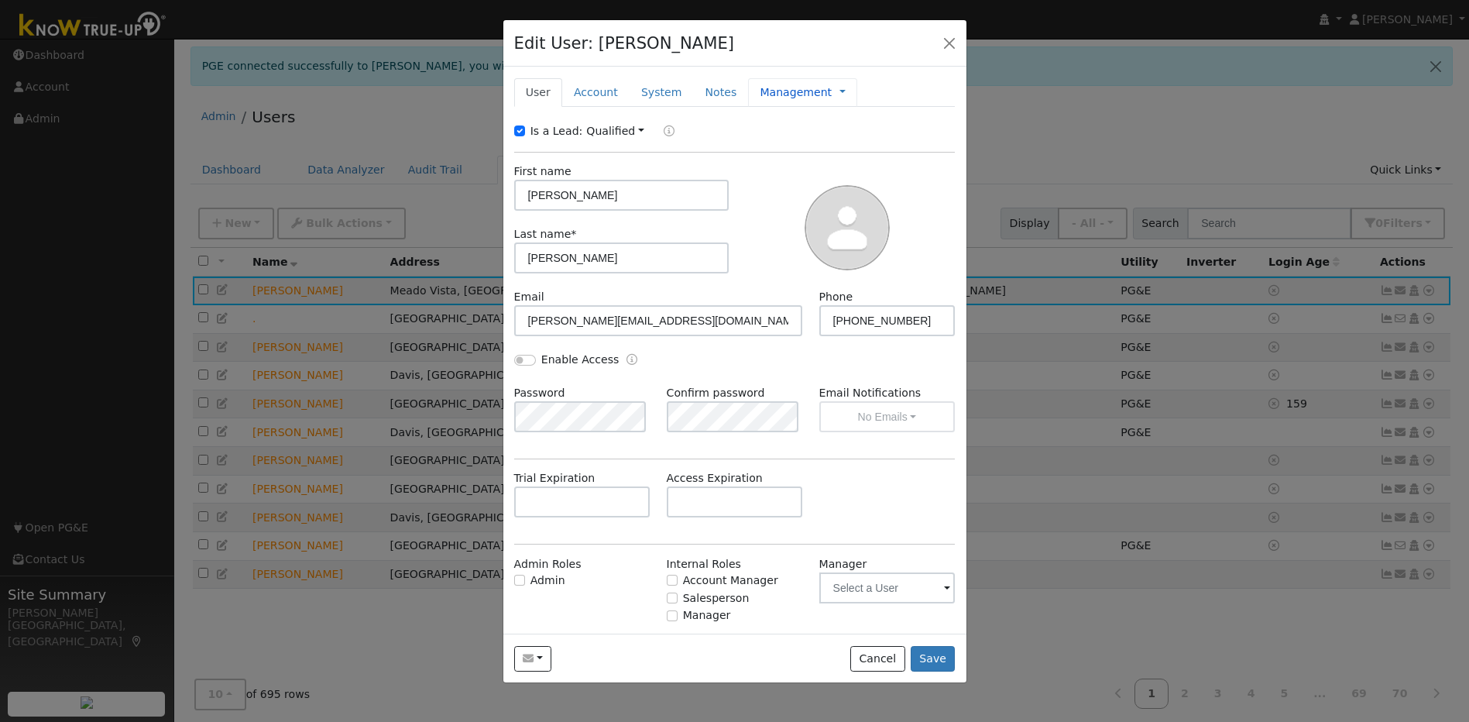
click at [768, 91] on link "Management" at bounding box center [796, 92] width 72 height 16
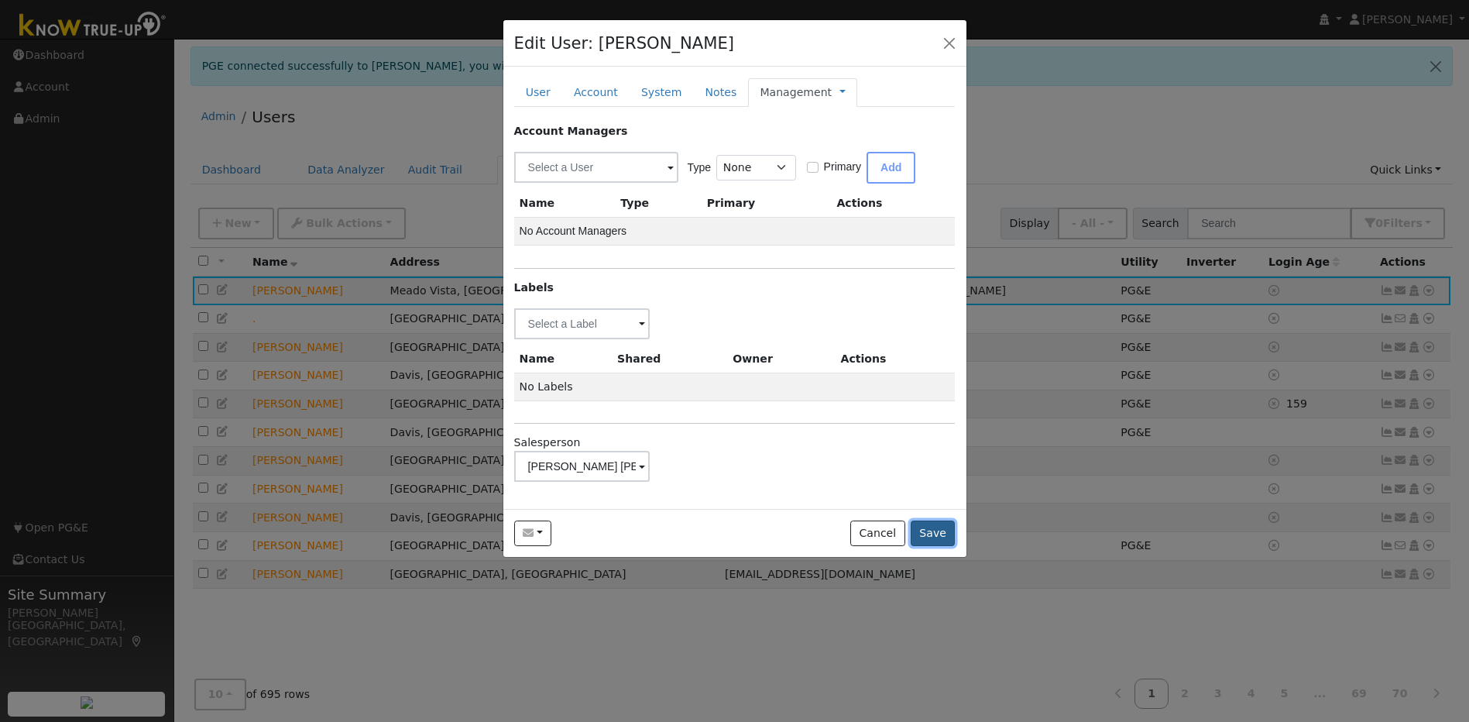
click at [943, 531] on button "Save" at bounding box center [933, 533] width 45 height 26
